Goal: Task Accomplishment & Management: Manage account settings

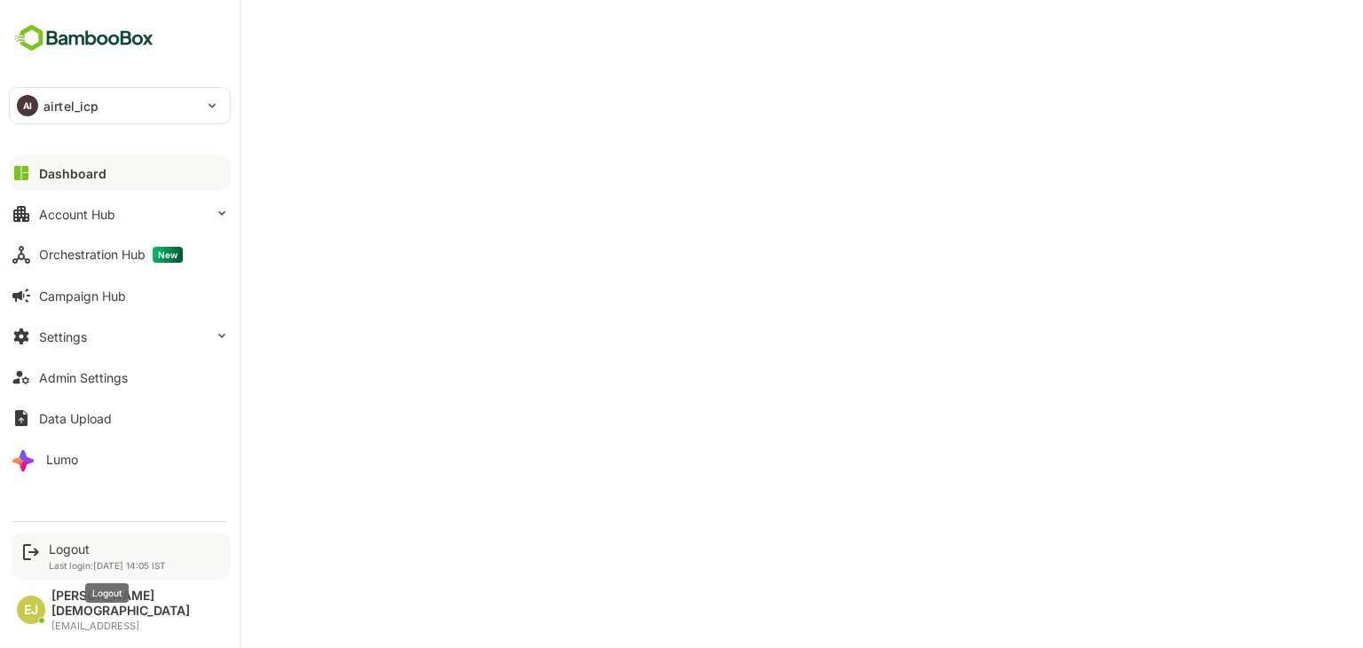
drag, startPoint x: 0, startPoint y: 0, endPoint x: 85, endPoint y: 569, distance: 575.3
click at [85, 557] on div "Logout" at bounding box center [107, 548] width 117 height 15
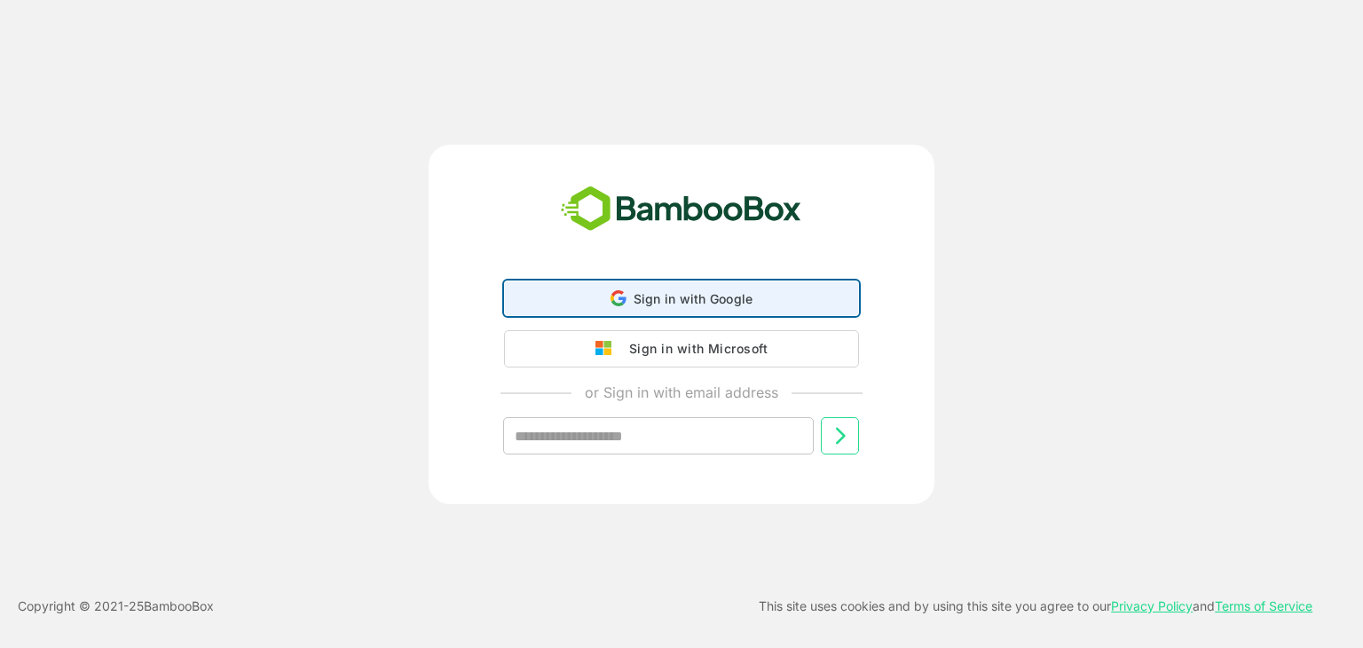
click at [715, 292] on span "Sign in with Google" at bounding box center [694, 298] width 120 height 15
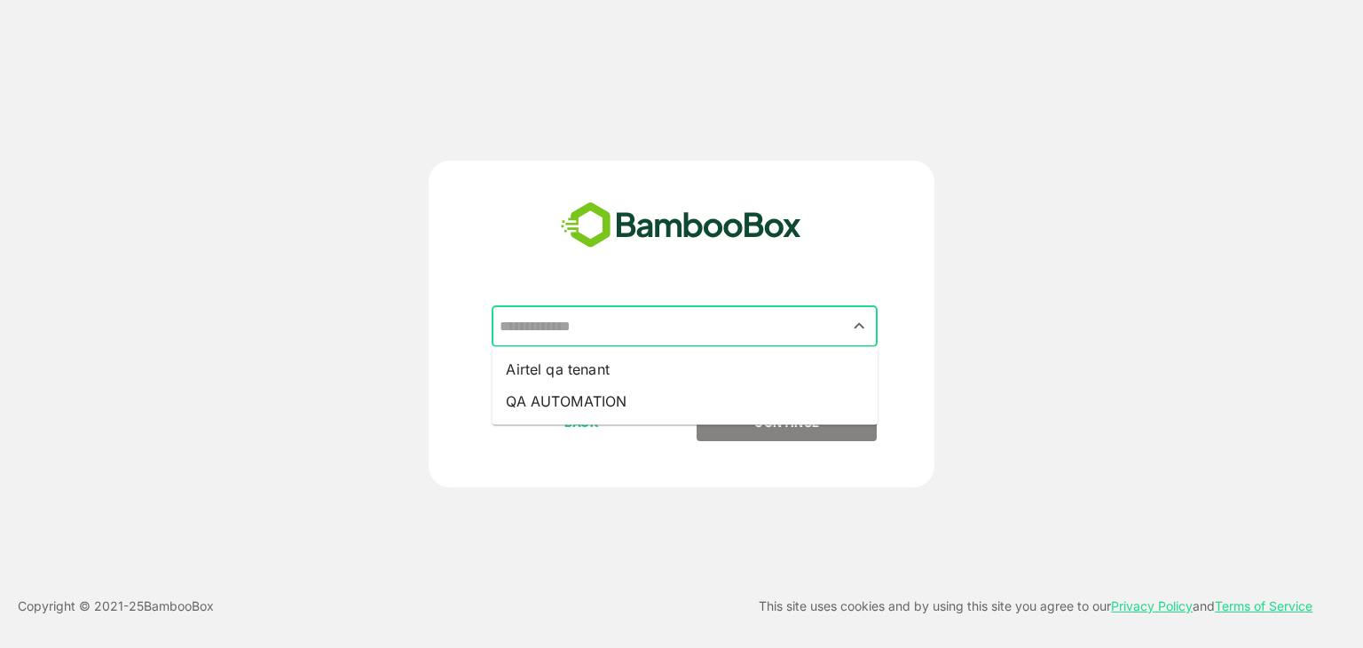
click at [738, 318] on input "text" at bounding box center [684, 327] width 379 height 34
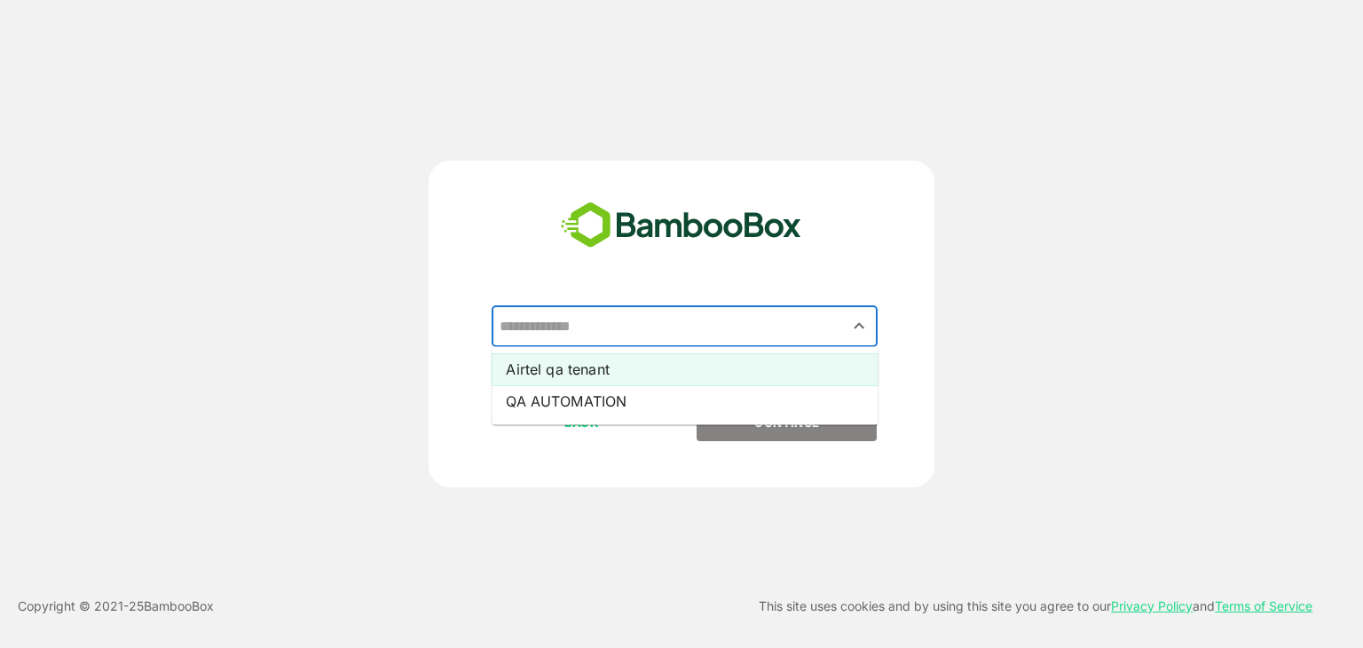
click at [621, 360] on li "Airtel qa tenant" at bounding box center [685, 369] width 386 height 32
type input "**********"
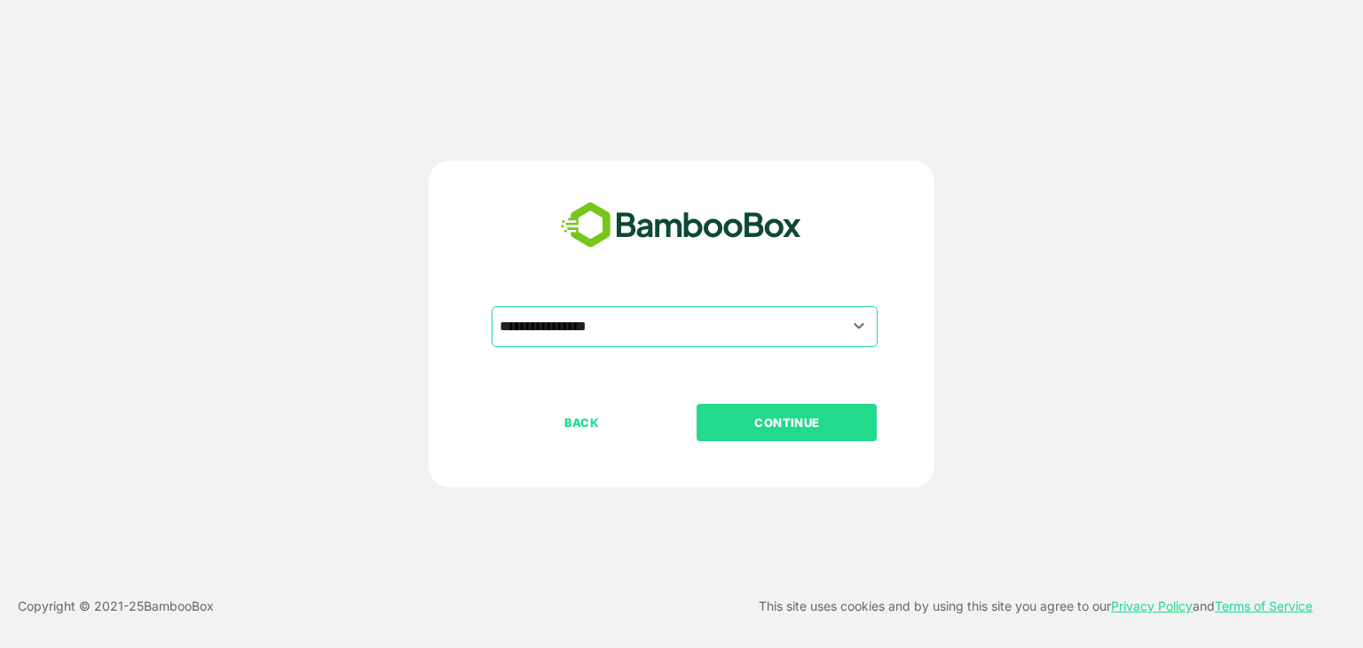
click at [807, 411] on button "CONTINUE" at bounding box center [787, 422] width 180 height 37
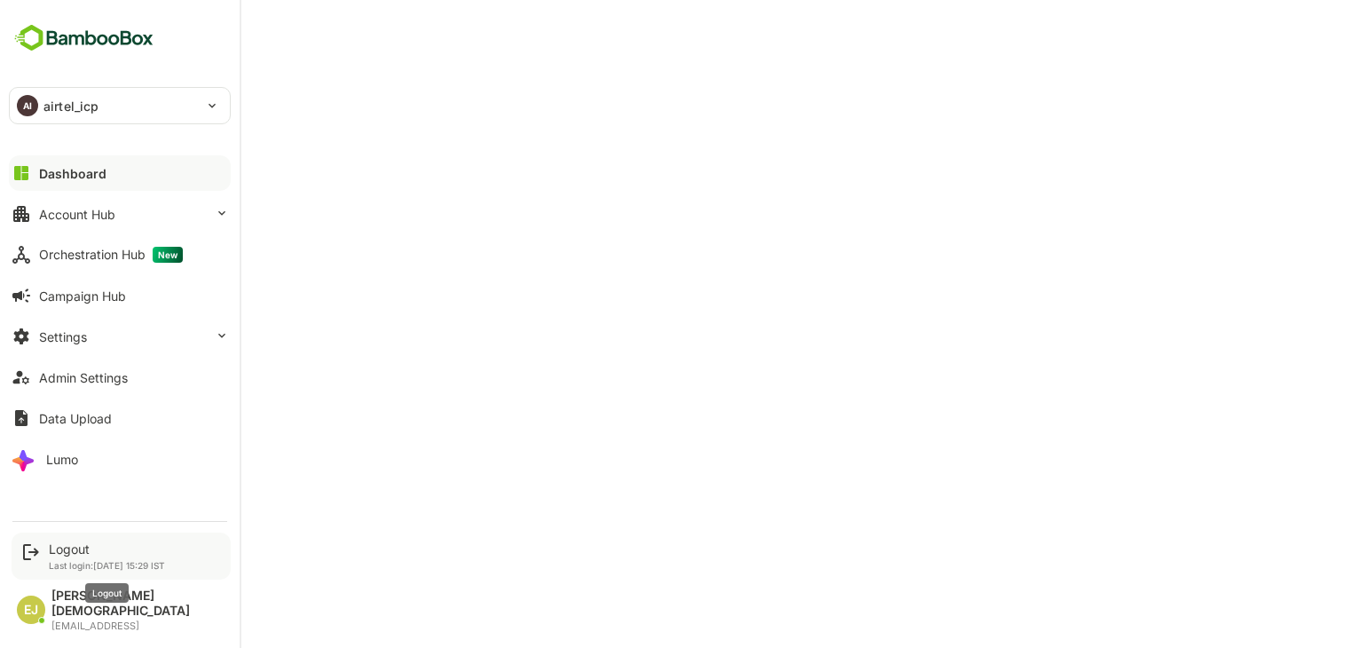
click at [80, 557] on div "Logout" at bounding box center [107, 548] width 116 height 15
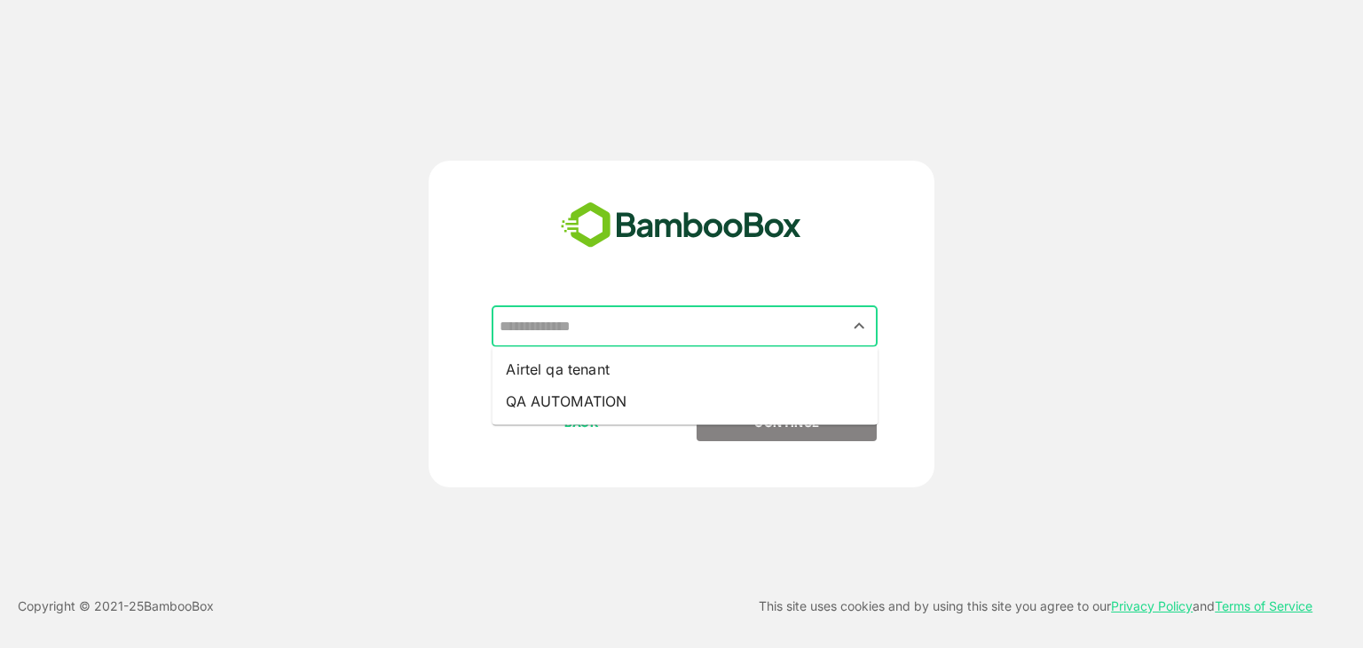
click at [649, 335] on input "text" at bounding box center [684, 327] width 379 height 34
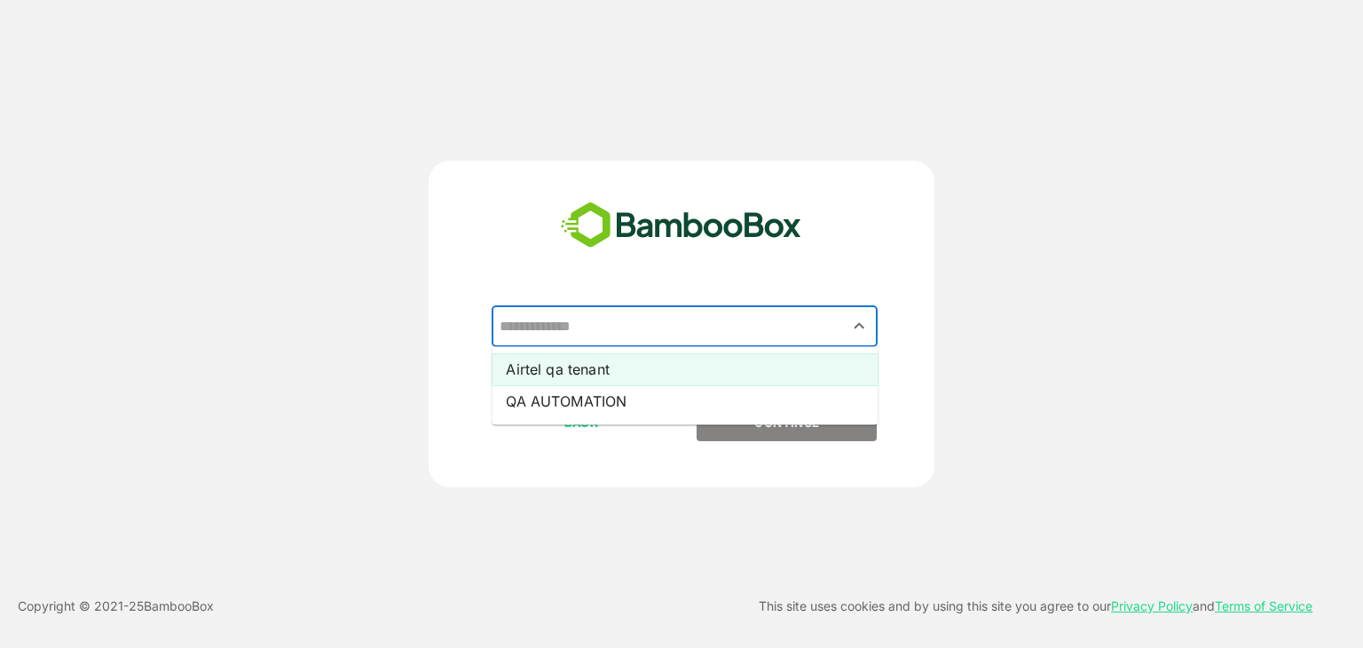
click at [585, 363] on li "Airtel qa tenant" at bounding box center [685, 369] width 386 height 32
type input "**********"
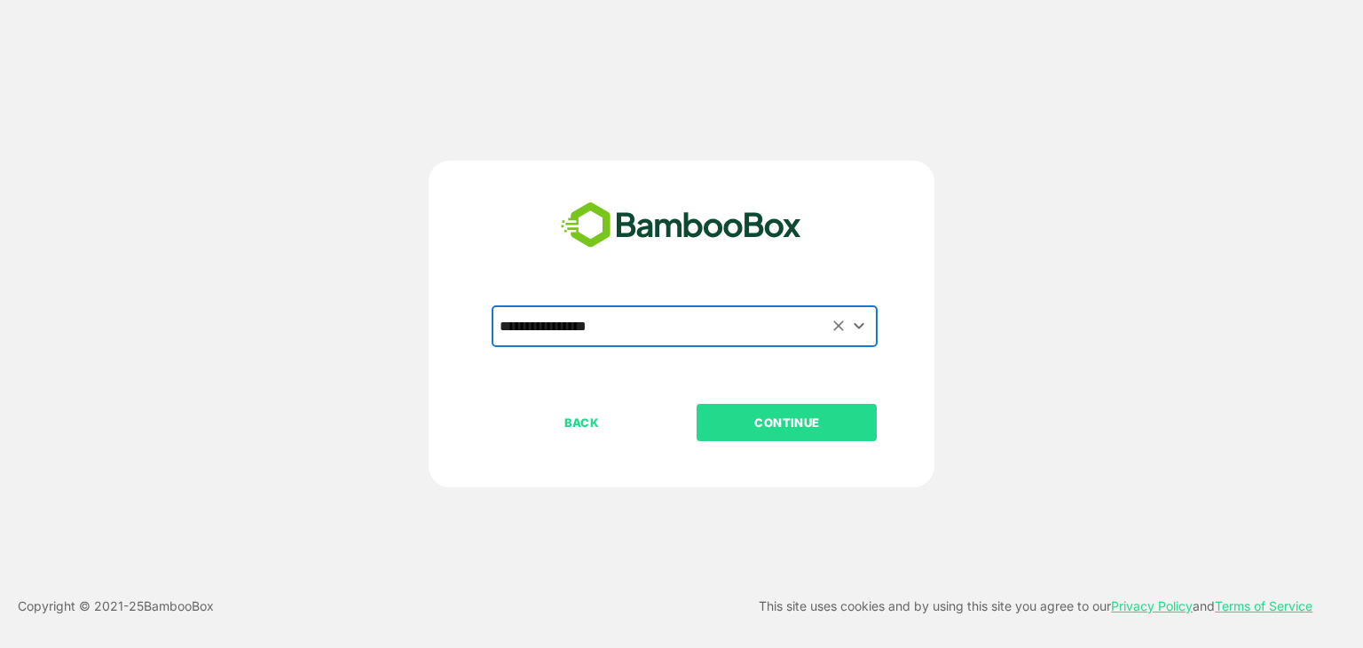
click at [776, 425] on p "CONTINUE" at bounding box center [788, 423] width 178 height 20
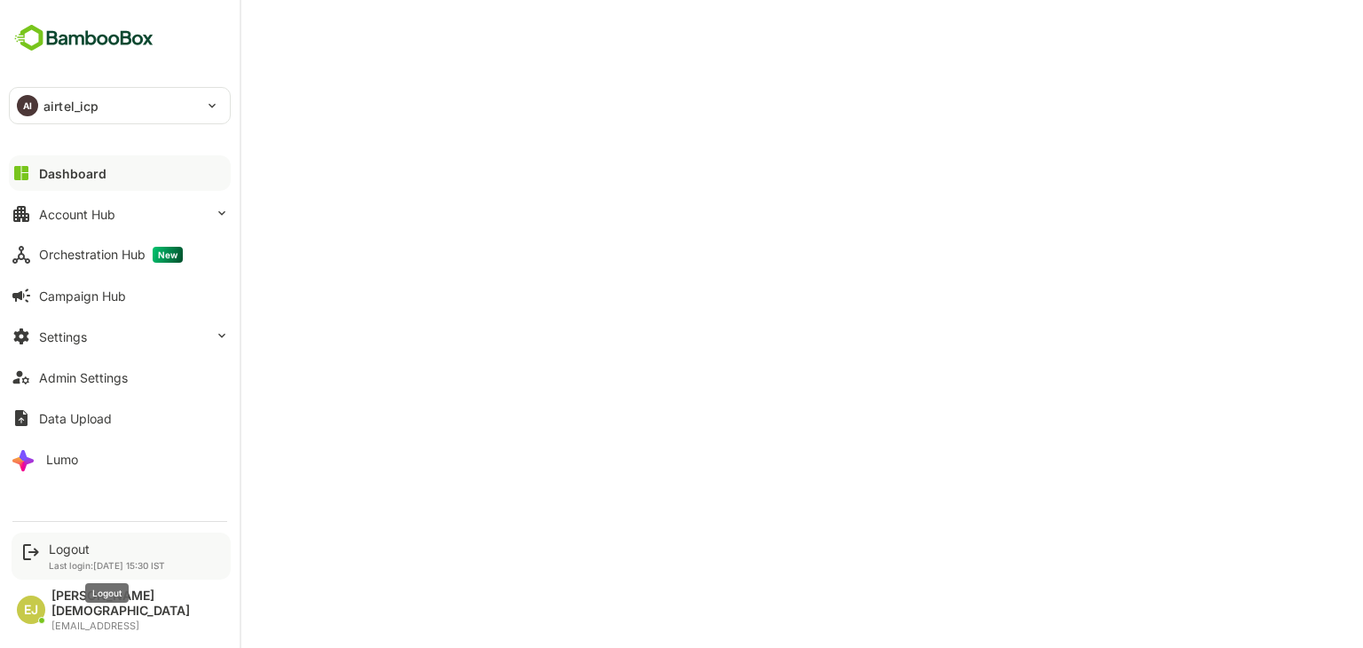
click at [75, 557] on div "Logout" at bounding box center [107, 548] width 116 height 15
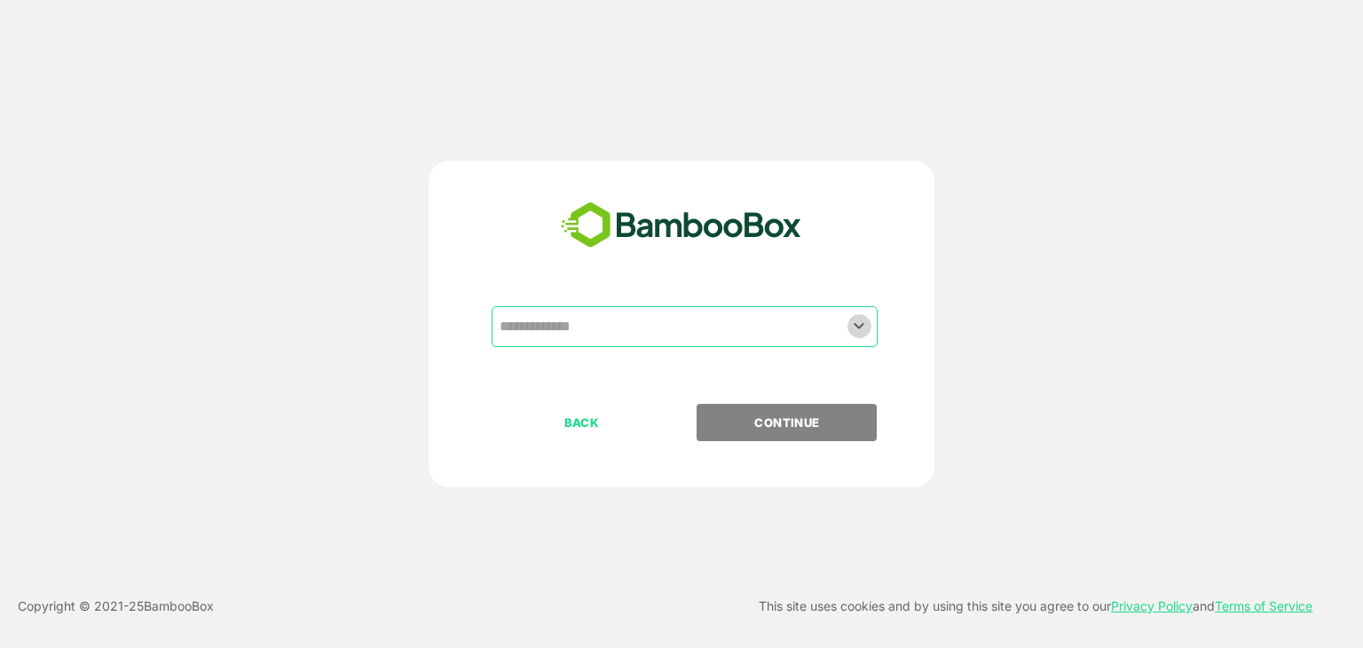
click at [855, 324] on icon "Open" at bounding box center [860, 326] width 10 height 6
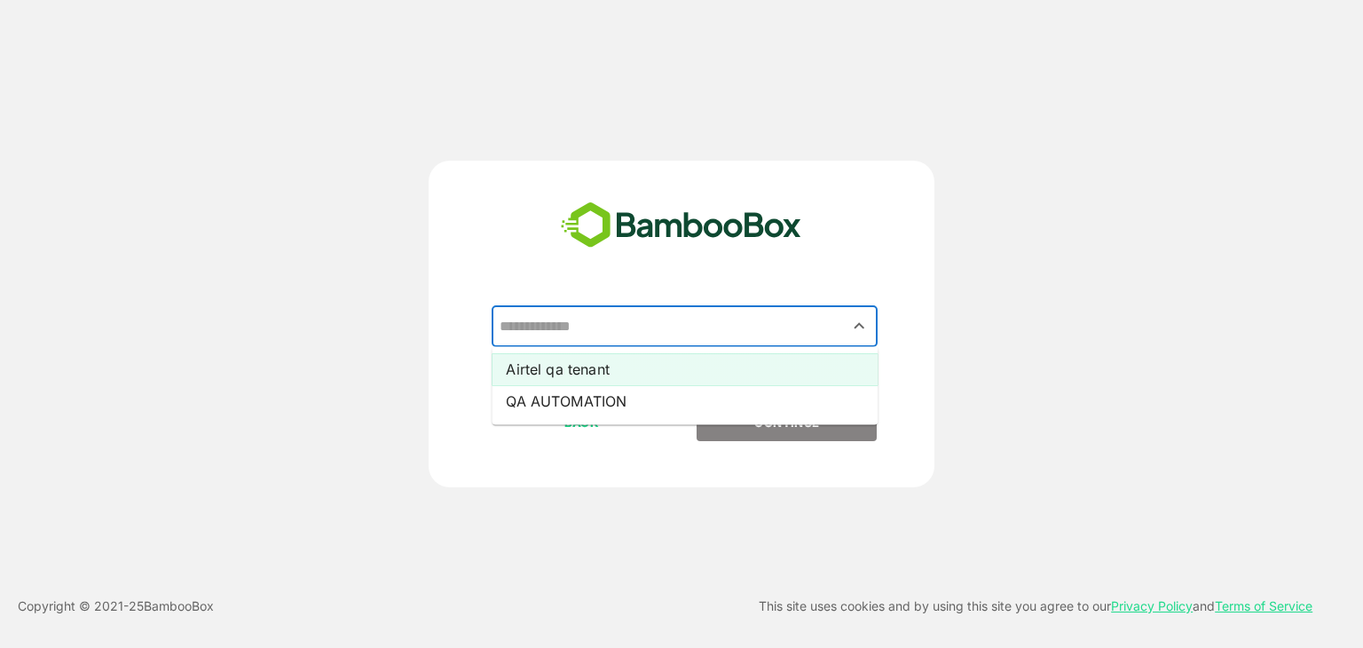
click at [541, 368] on li "Airtel qa tenant" at bounding box center [685, 369] width 386 height 32
type input "**********"
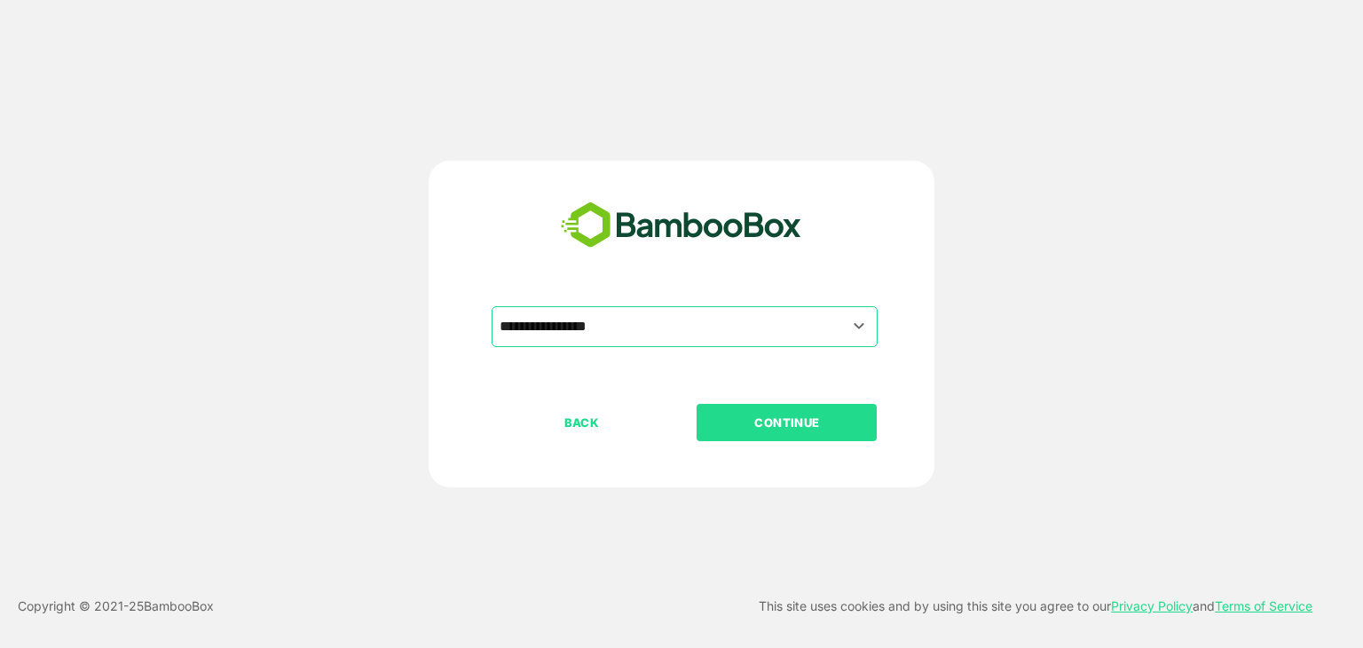
click at [778, 427] on p "CONTINUE" at bounding box center [788, 423] width 178 height 20
